Goal: Information Seeking & Learning: Learn about a topic

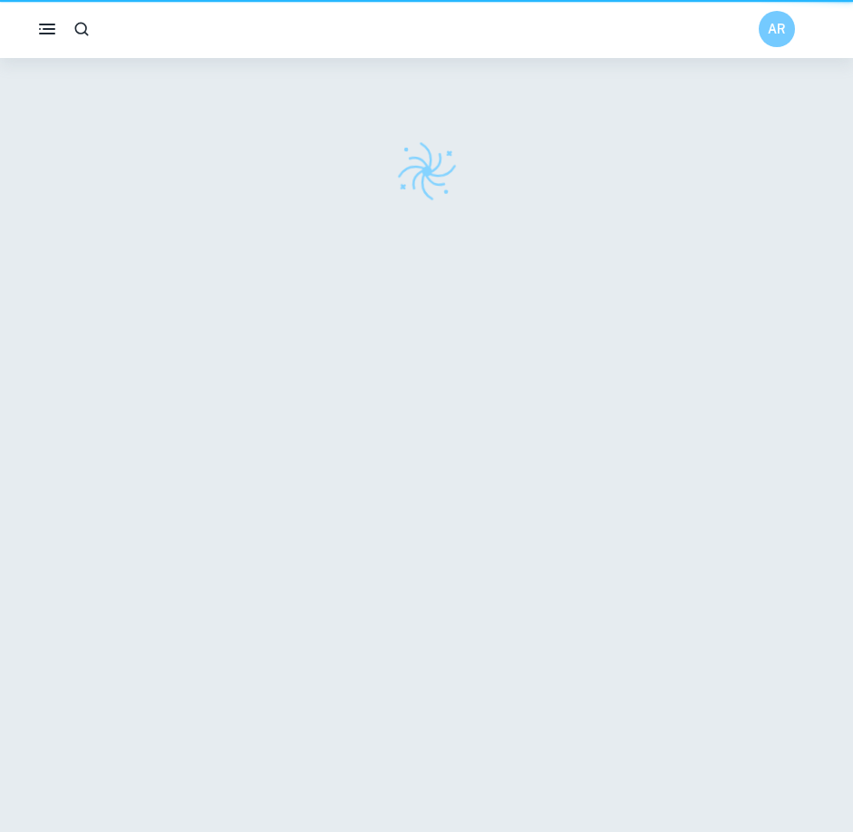
click at [307, 192] on div at bounding box center [427, 171] width 848 height 63
checkbox input "true"
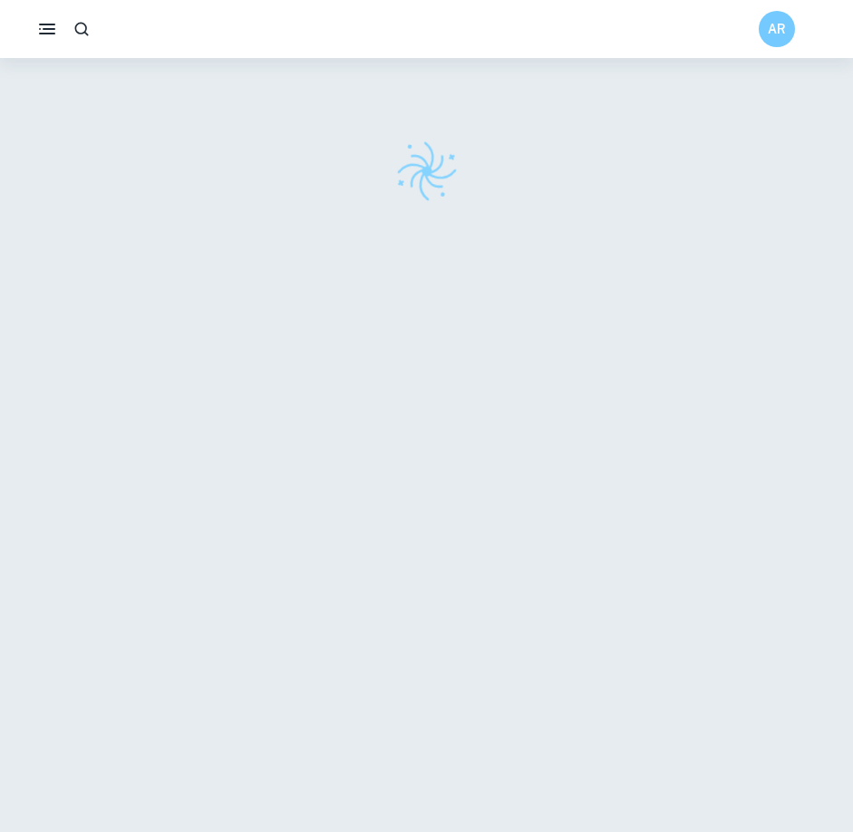
checkbox input "true"
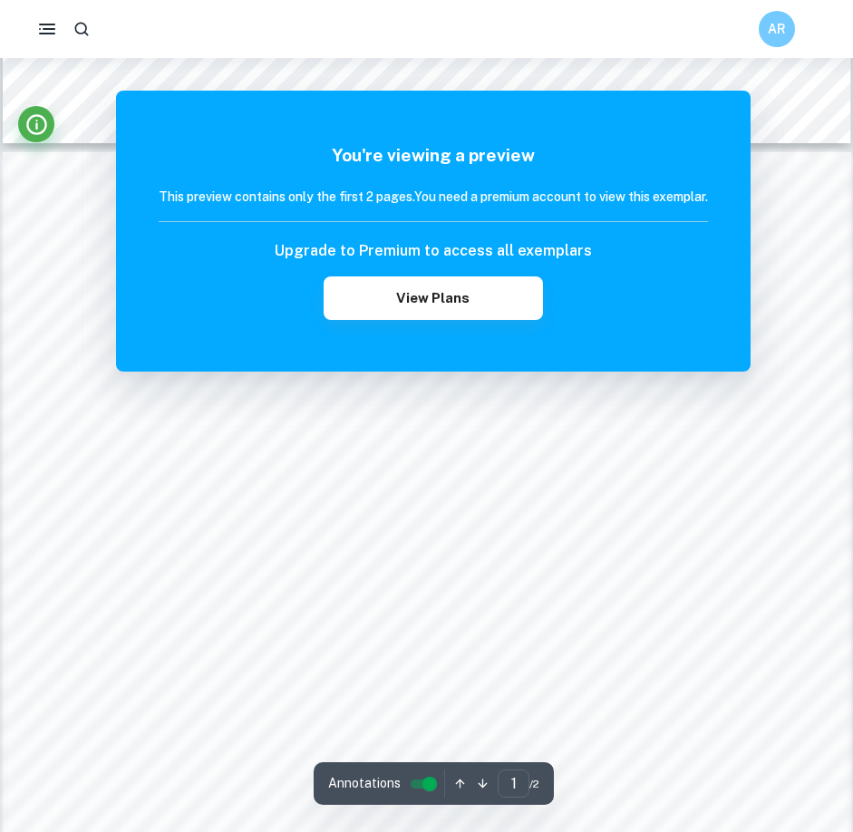
scroll to position [1417, 0]
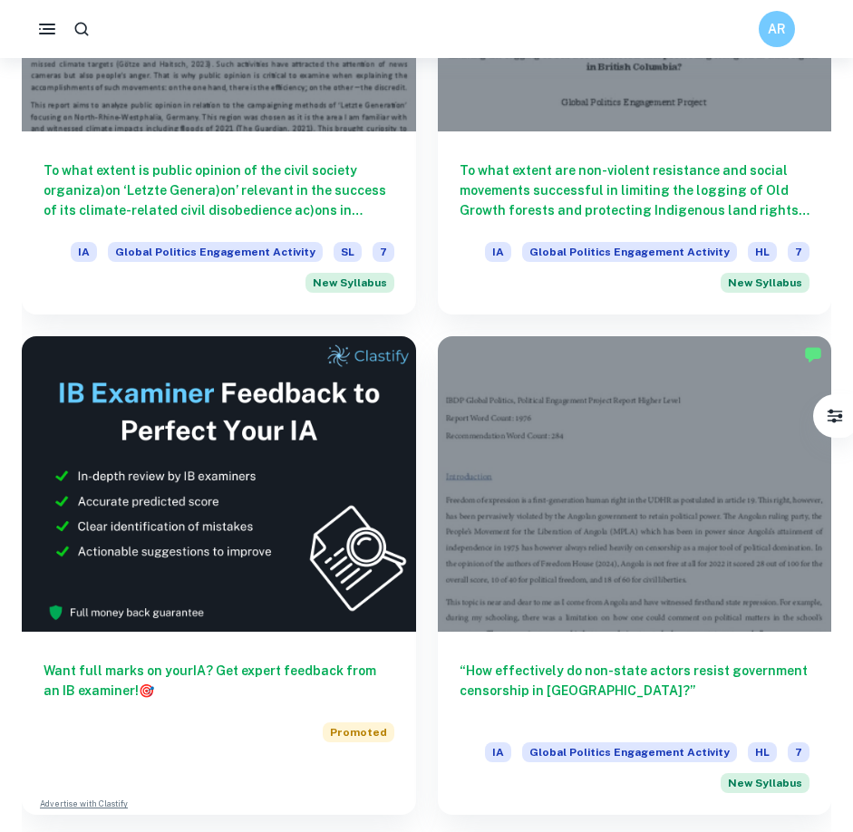
scroll to position [815, 0]
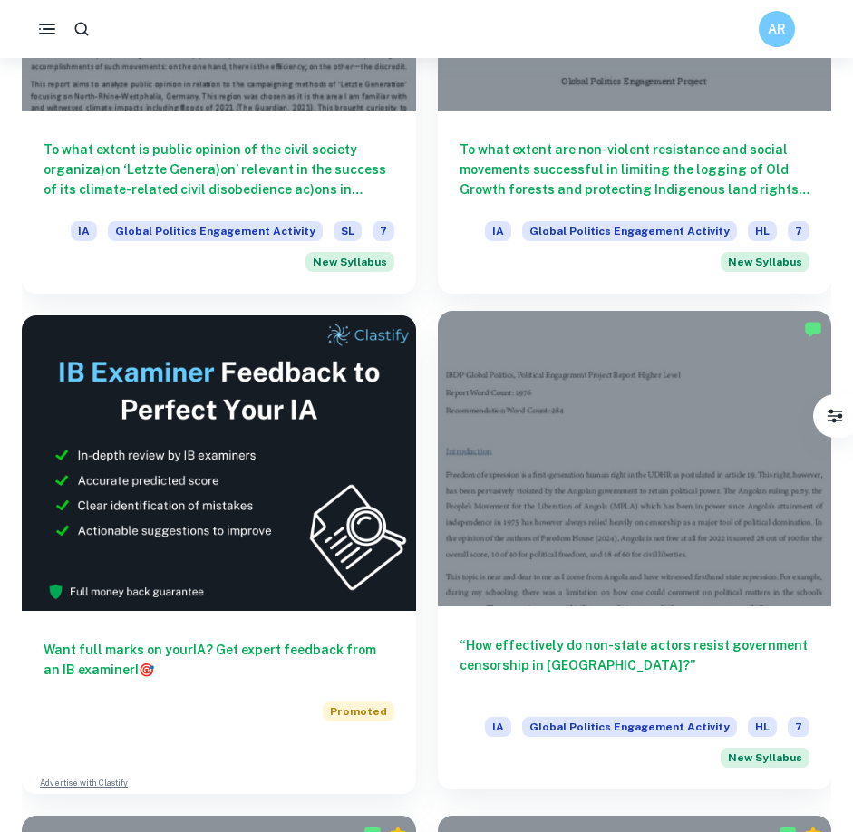
click at [593, 384] on div at bounding box center [635, 458] width 394 height 295
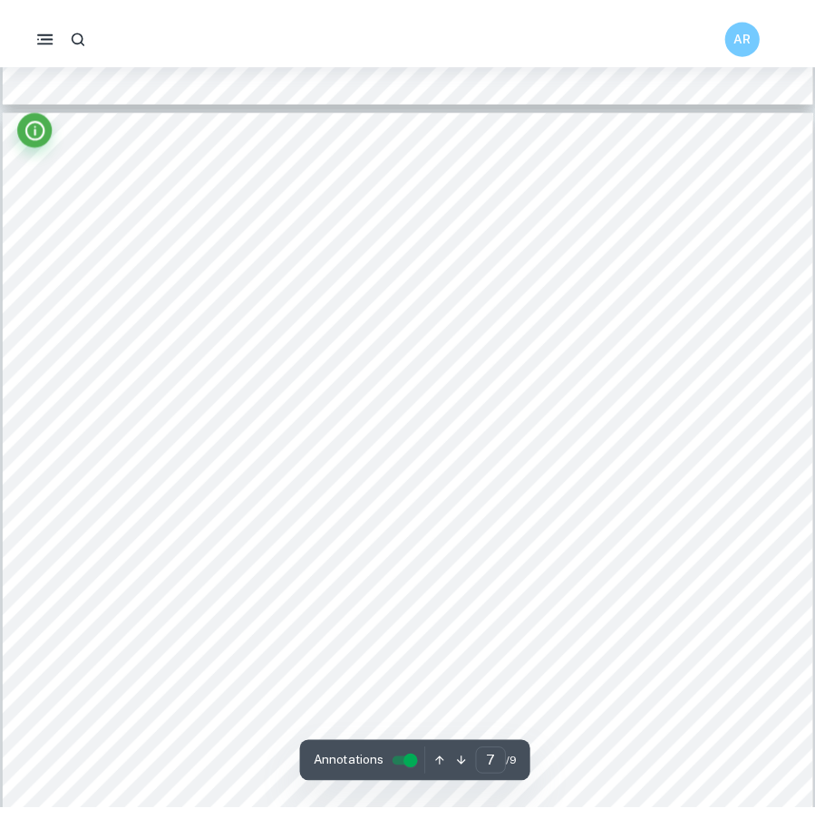
scroll to position [7067, 0]
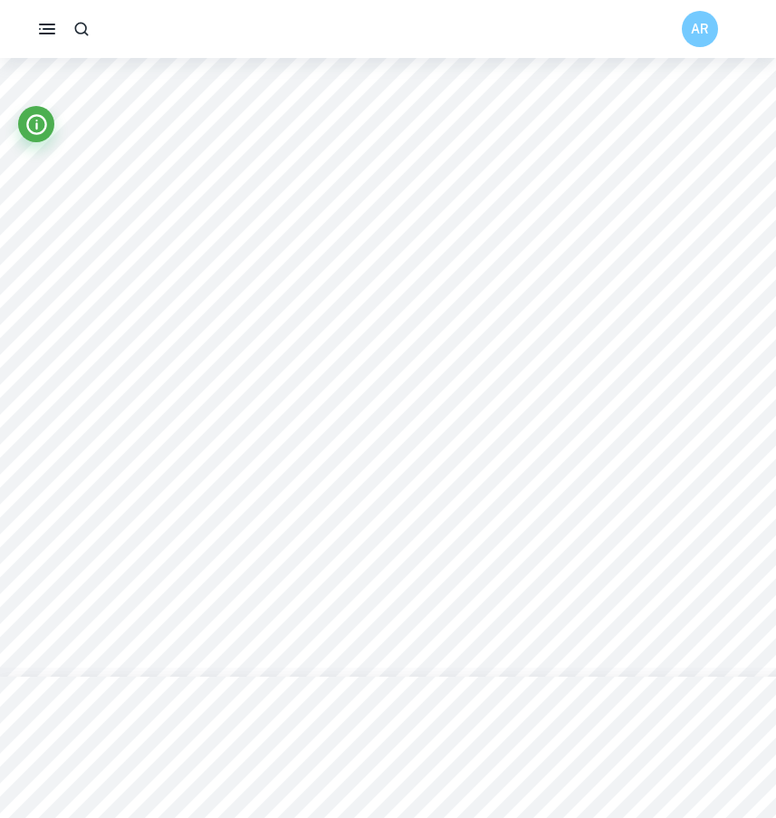
type input "7"
